Goal: Information Seeking & Learning: Learn about a topic

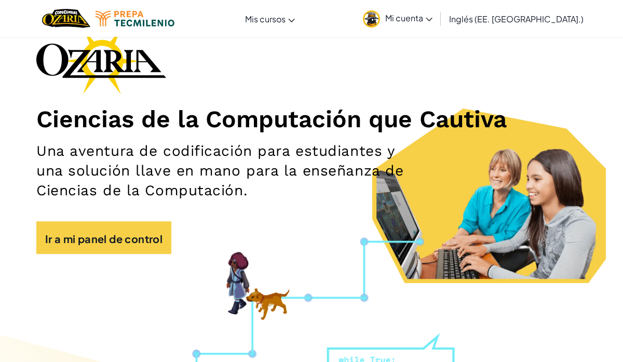
scroll to position [63, 0]
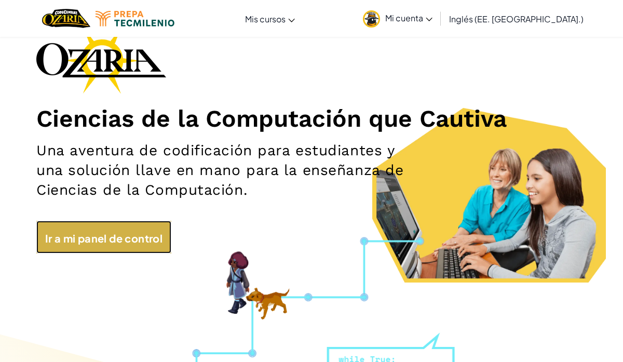
click at [150, 229] on link "Ir a mi panel de control" at bounding box center [103, 236] width 135 height 33
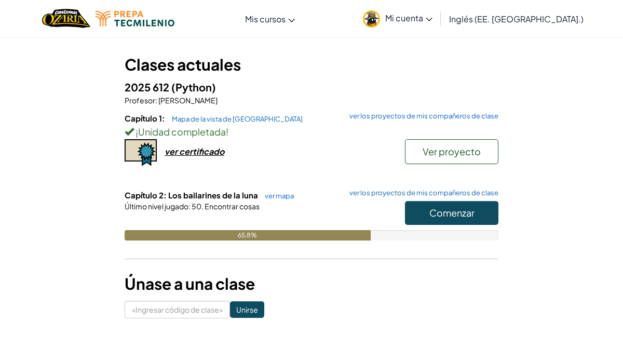
scroll to position [56, 0]
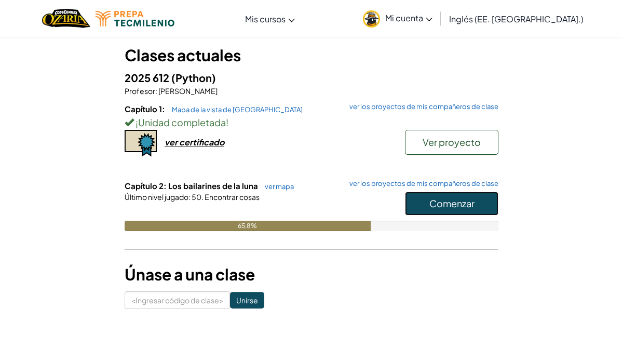
click at [438, 204] on font "Comenzar" at bounding box center [451, 203] width 45 height 12
